Goal: Navigation & Orientation: Go to known website

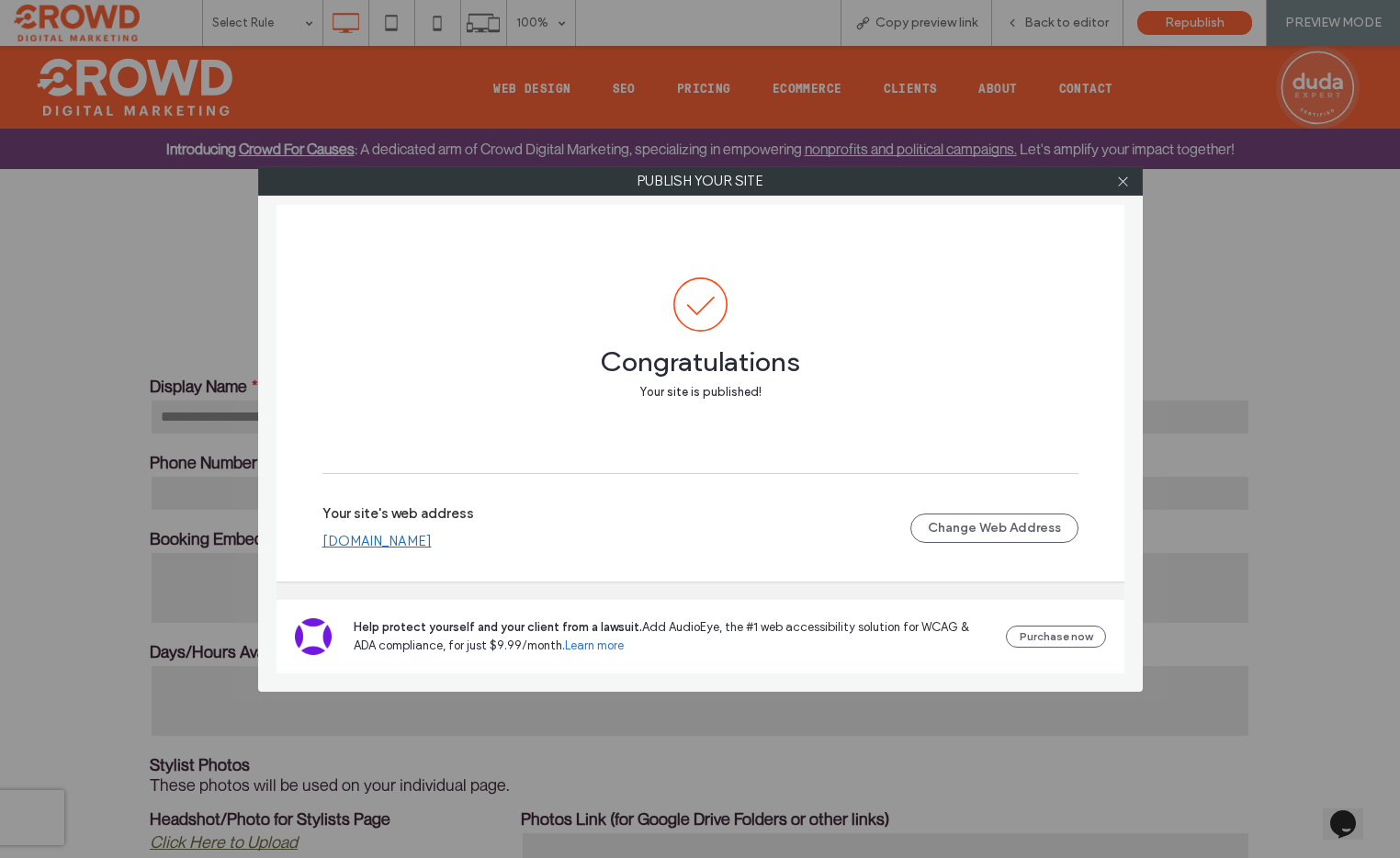
click at [432, 545] on link "www.denvercrowd.com" at bounding box center [377, 541] width 109 height 16
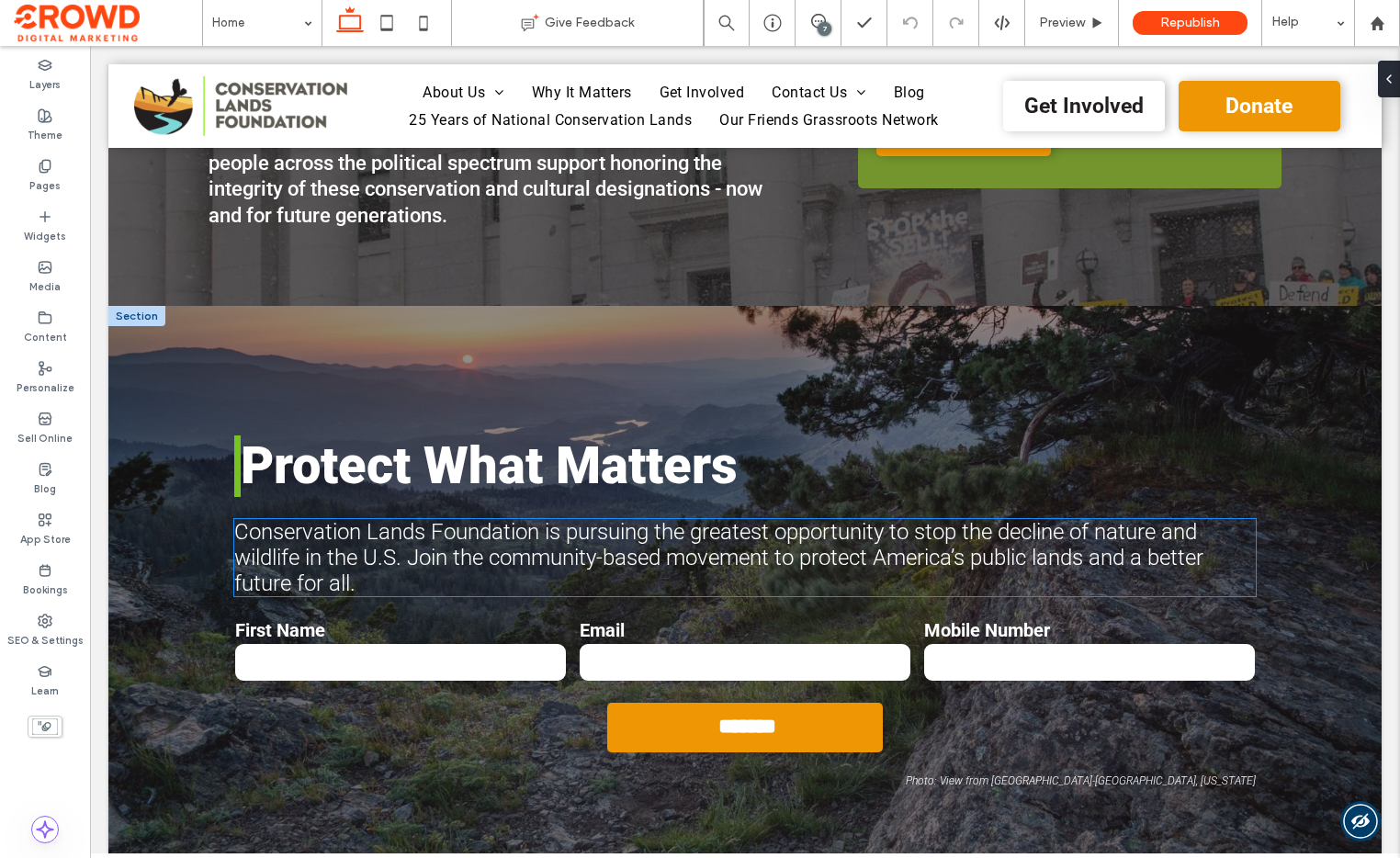
scroll to position [625, 0]
